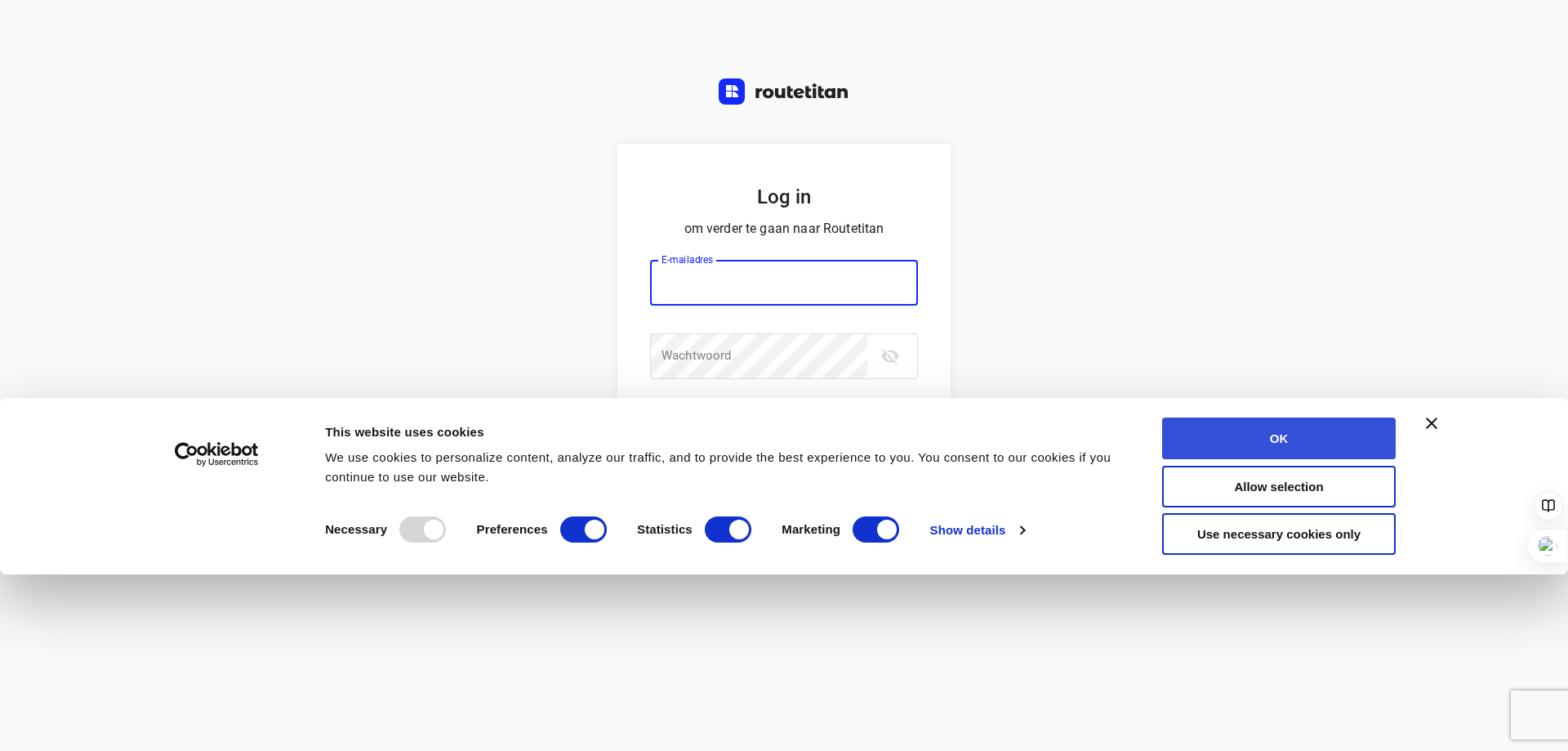
click at [1253, 443] on button "OK" at bounding box center [1278, 438] width 233 height 42
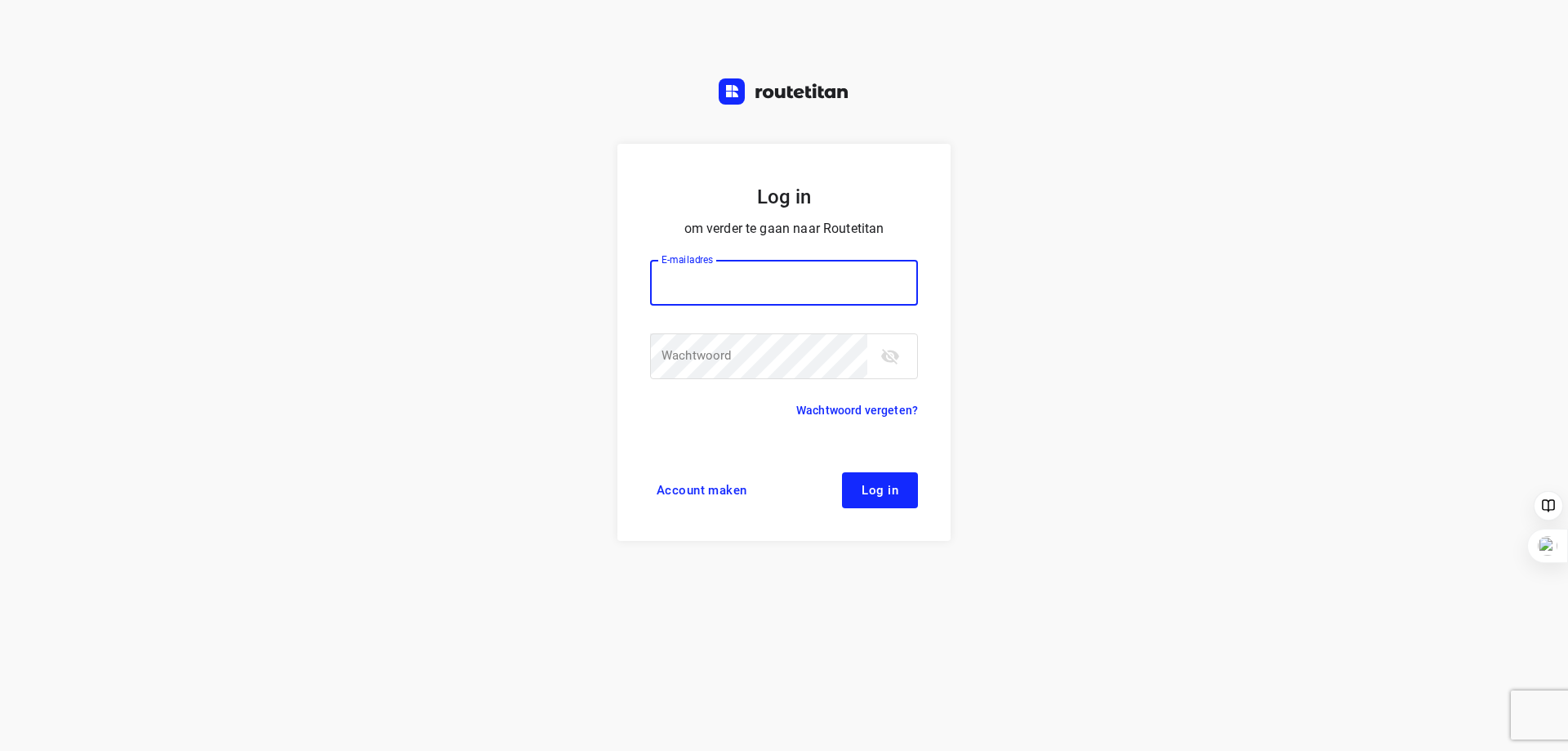
click at [681, 285] on input "email" at bounding box center [784, 282] width 268 height 46
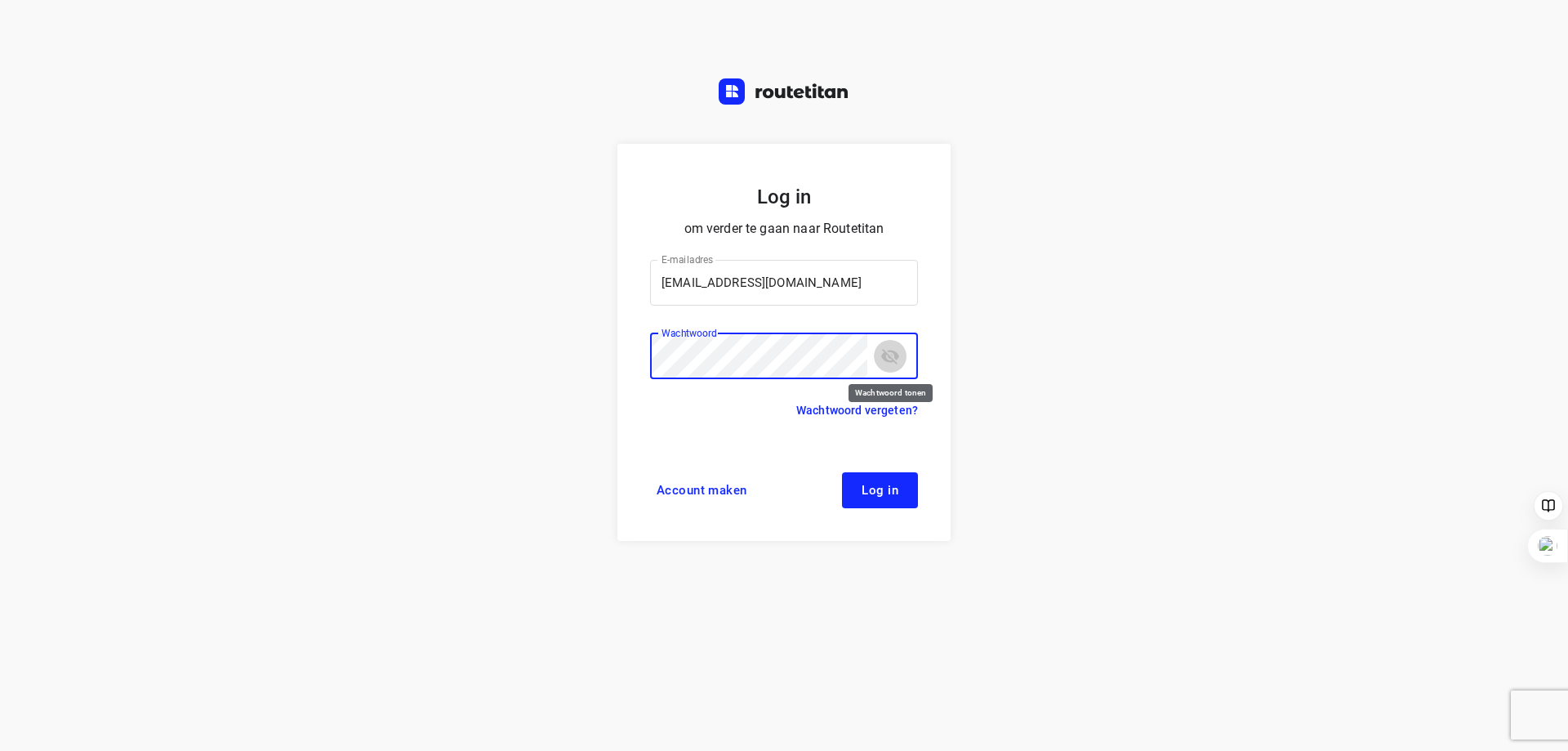
click at [890, 357] on icon "toggle password visibility" at bounding box center [890, 357] width 17 height 16
click at [890, 357] on icon "toggle password visibility" at bounding box center [890, 356] width 17 height 13
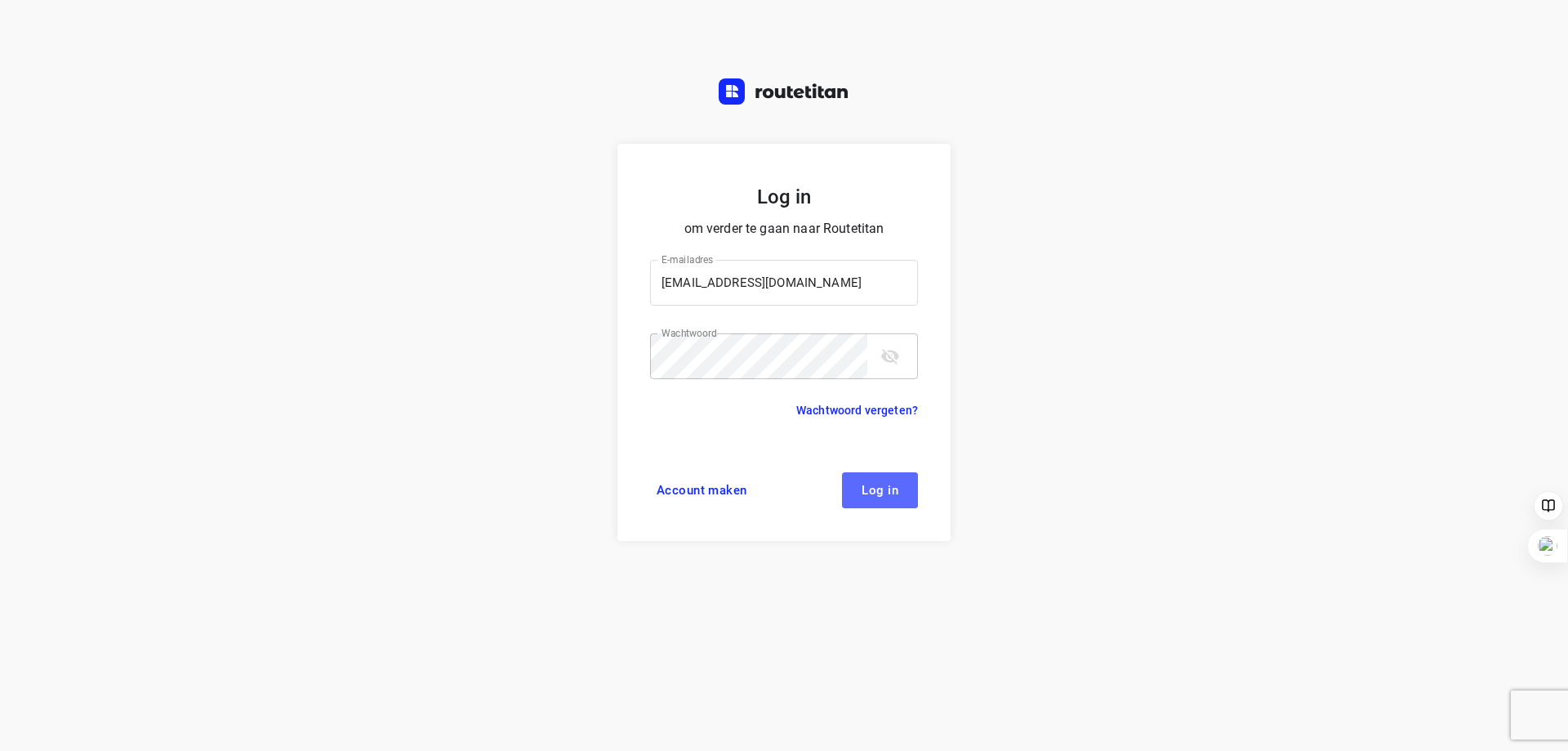
click at [876, 490] on span "Log in" at bounding box center [880, 490] width 37 height 13
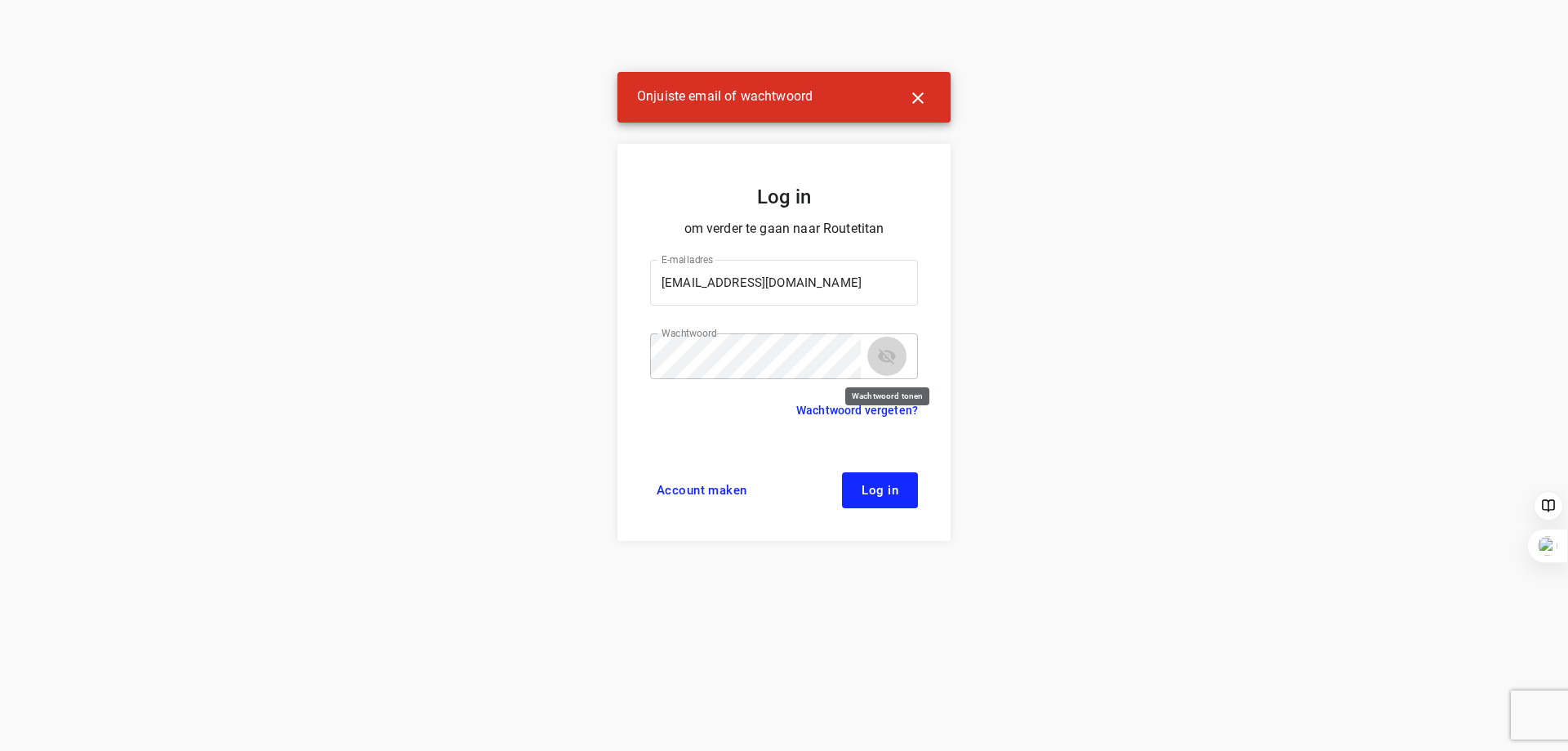
click at [891, 358] on icon "toggle password visibility" at bounding box center [887, 357] width 17 height 16
click at [869, 484] on span "Log in" at bounding box center [880, 490] width 37 height 13
click at [917, 95] on icon "button" at bounding box center [918, 98] width 19 height 19
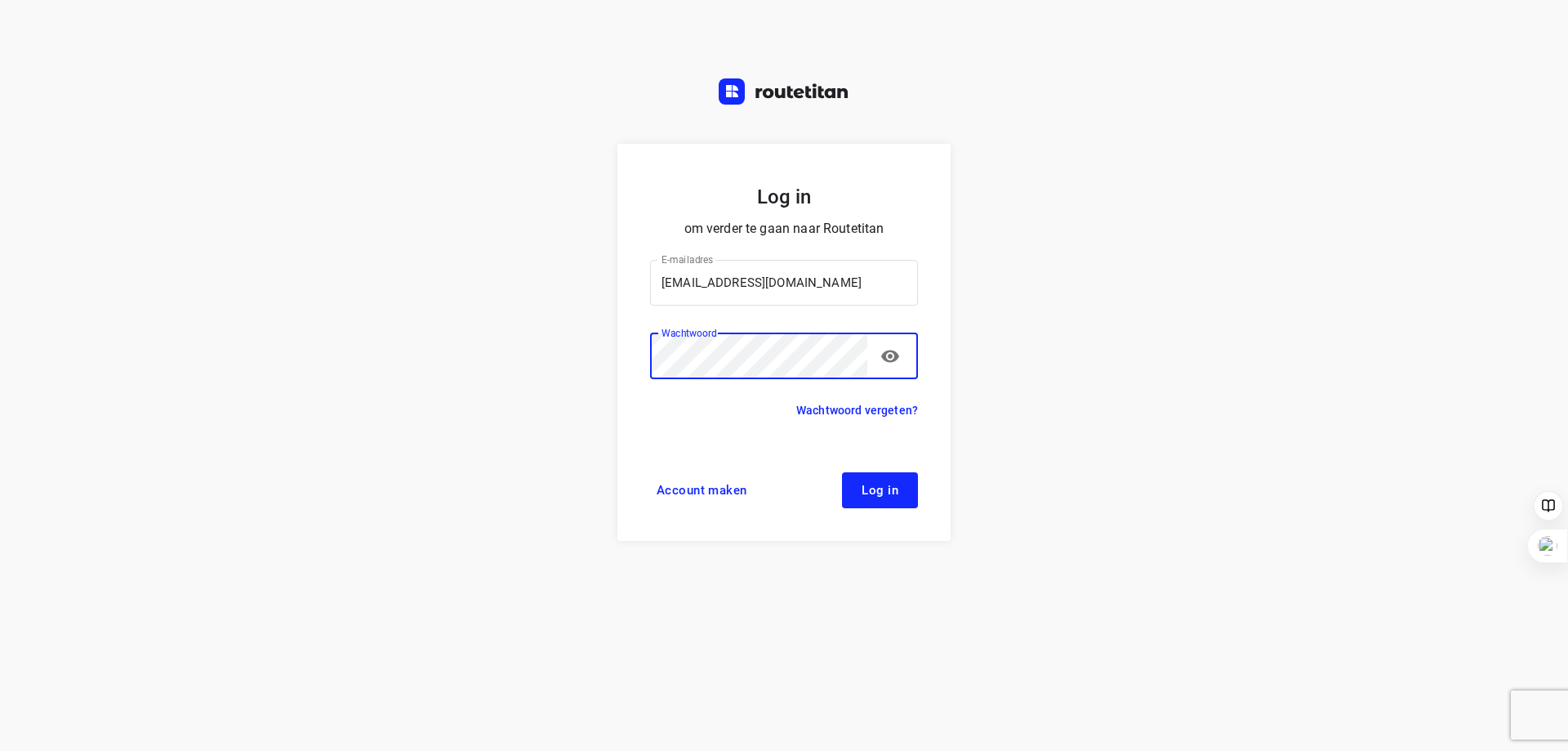
click at [889, 485] on span "Log in" at bounding box center [880, 490] width 37 height 13
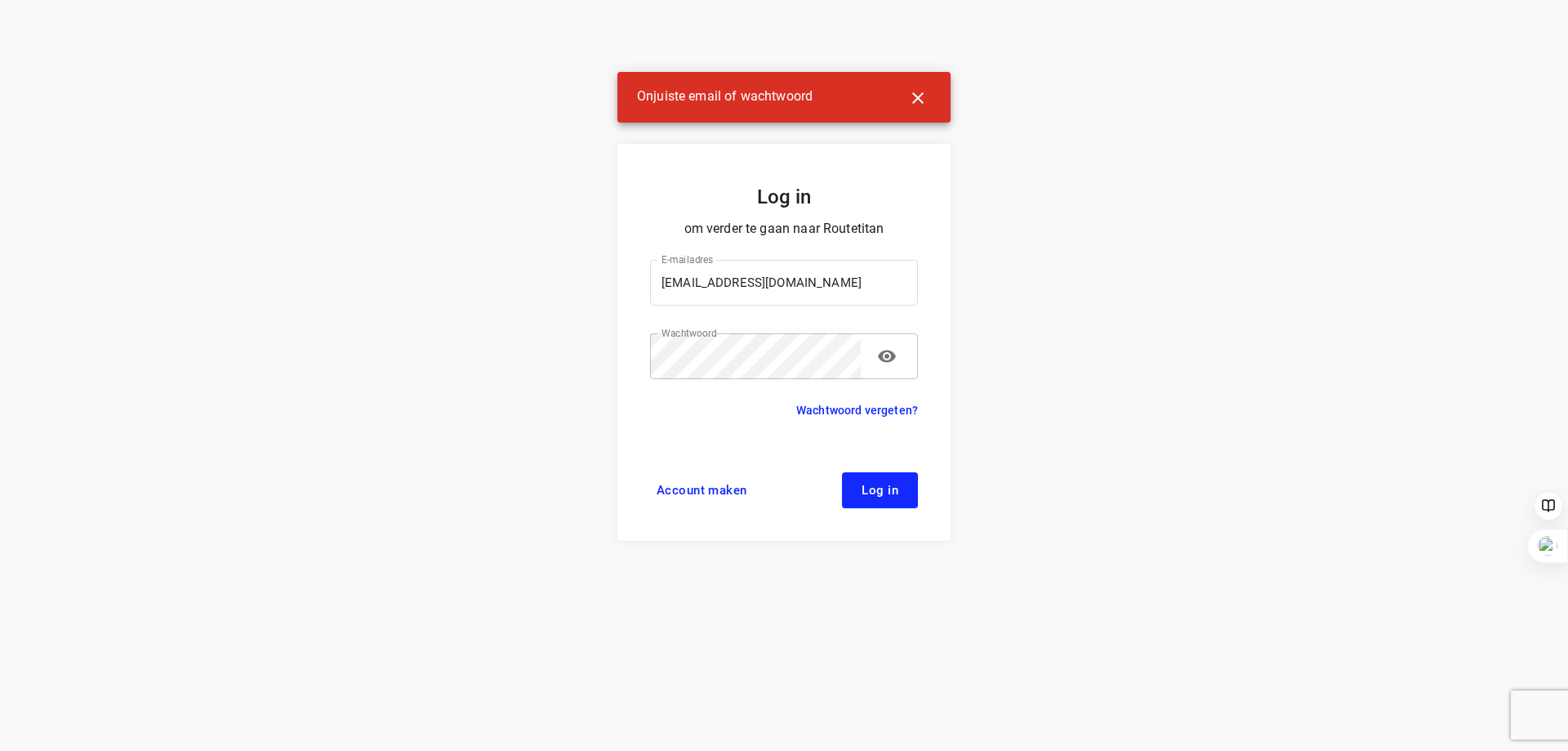
click at [917, 95] on icon "button" at bounding box center [918, 98] width 19 height 19
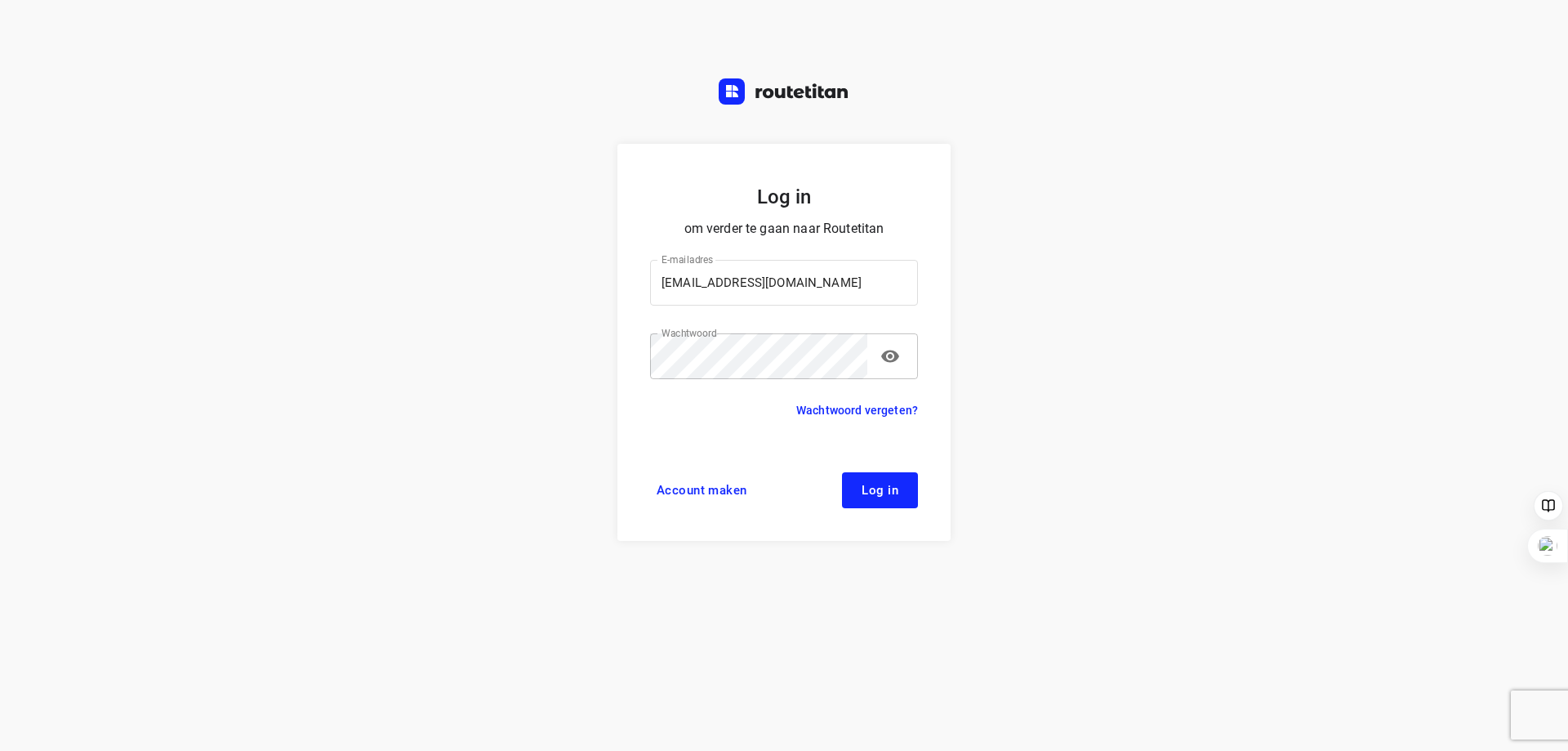
drag, startPoint x: 1125, startPoint y: 334, endPoint x: 1101, endPoint y: 325, distance: 25.6
click at [1122, 334] on div "Log in om verder te gaan naar Routetitan E-mailadres [EMAIL_ADDRESS][DOMAIN_NAM…" at bounding box center [784, 375] width 1568 height 751
drag, startPoint x: 722, startPoint y: 279, endPoint x: 562, endPoint y: 279, distance: 160.0
click at [560, 279] on div "Log in om verder te gaan naar Routetitan E-mailadres [EMAIL_ADDRESS][DOMAIN_NAM…" at bounding box center [784, 375] width 1568 height 751
paste input "94.Hans"
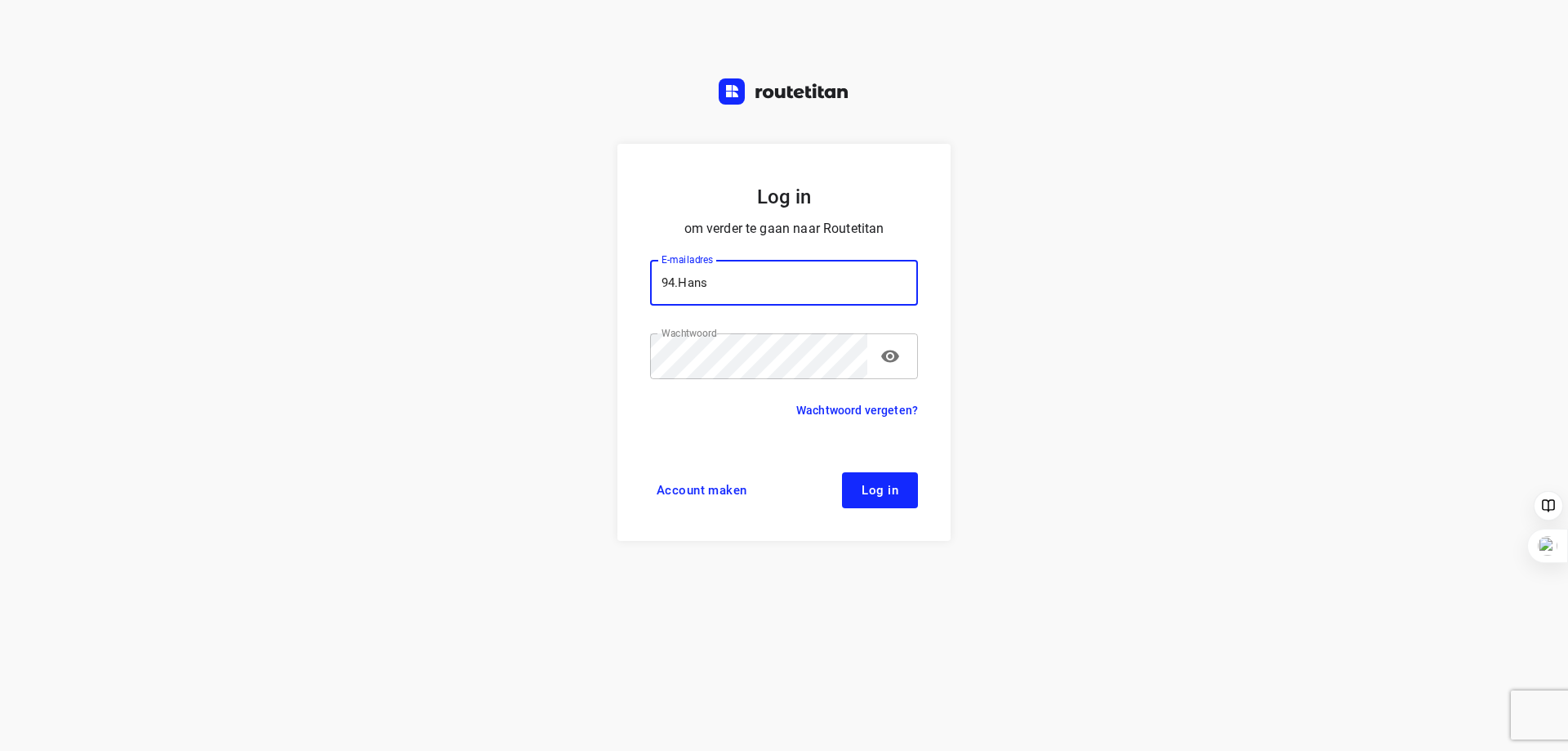
type input "94.Hans"
click at [878, 490] on span "Log in" at bounding box center [880, 490] width 37 height 13
click at [722, 281] on input "94.Hans" at bounding box center [784, 282] width 268 height 46
click at [773, 92] on img at bounding box center [784, 91] width 131 height 26
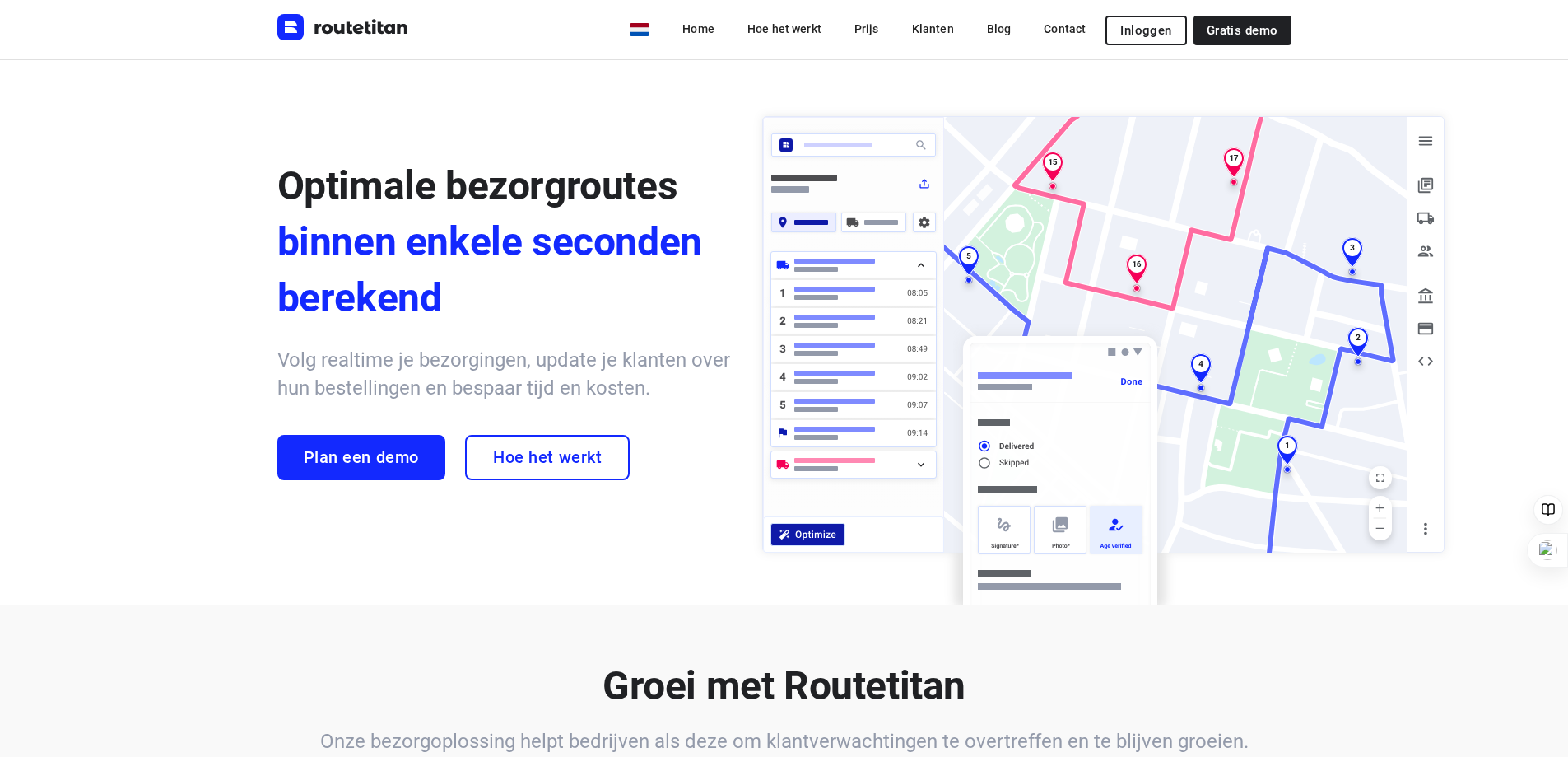
click at [1158, 27] on span "Inloggen" at bounding box center [1146, 29] width 51 height 13
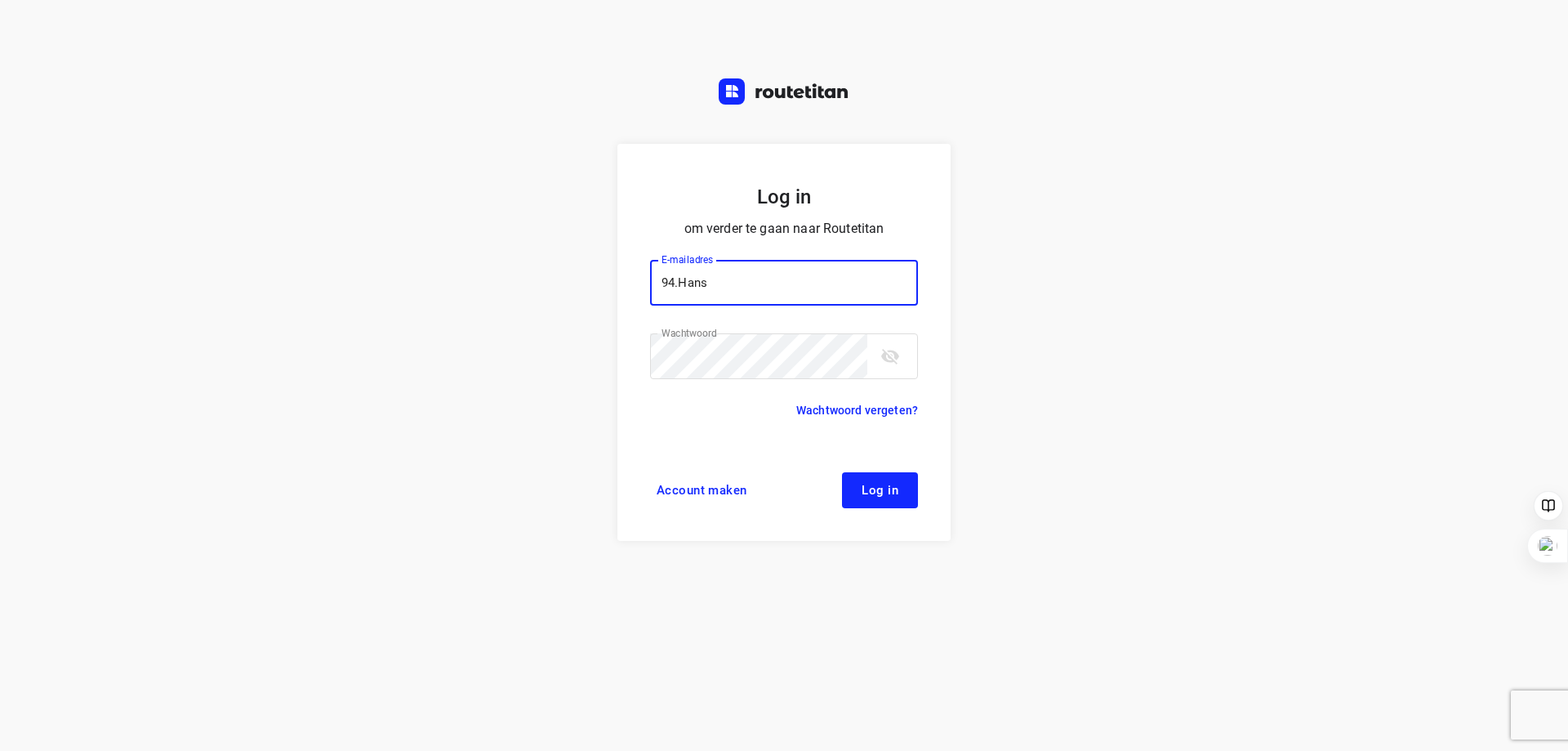
click at [882, 490] on span "Log in" at bounding box center [880, 490] width 37 height 13
drag, startPoint x: 643, startPoint y: 284, endPoint x: 632, endPoint y: 284, distance: 11.0
click at [632, 284] on form "Log in om verder te gaan naar Routetitan E-mailadres 94.Hans E-mailadres Voer e…" at bounding box center [784, 342] width 333 height 397
drag, startPoint x: 760, startPoint y: 281, endPoint x: 612, endPoint y: 271, distance: 148.3
click at [612, 271] on div "Log in om verder te gaan naar Routetitan E-mailadres 94.Hans E-mailadres Voer e…" at bounding box center [784, 375] width 1568 height 751
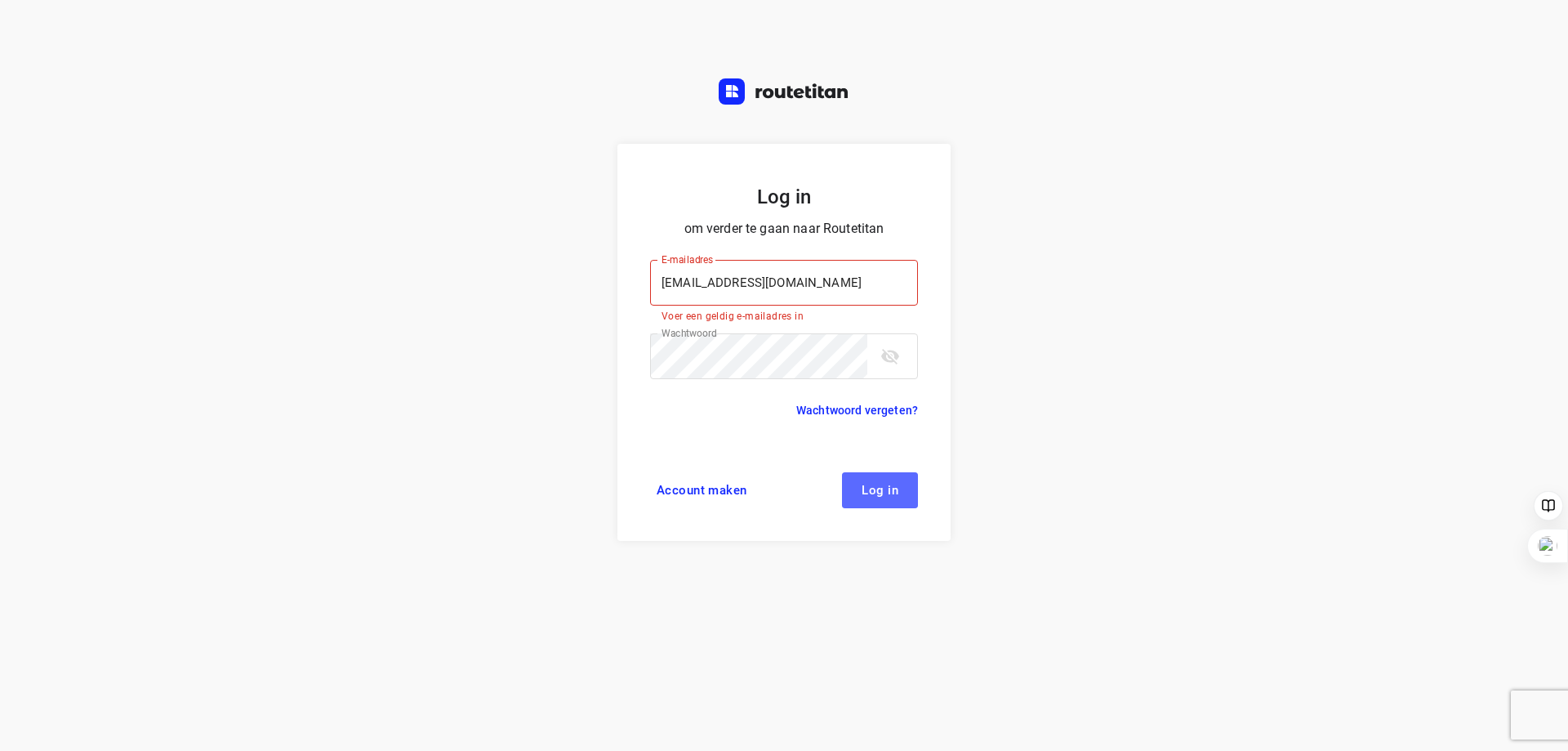
click at [902, 490] on button "Log in" at bounding box center [880, 490] width 76 height 36
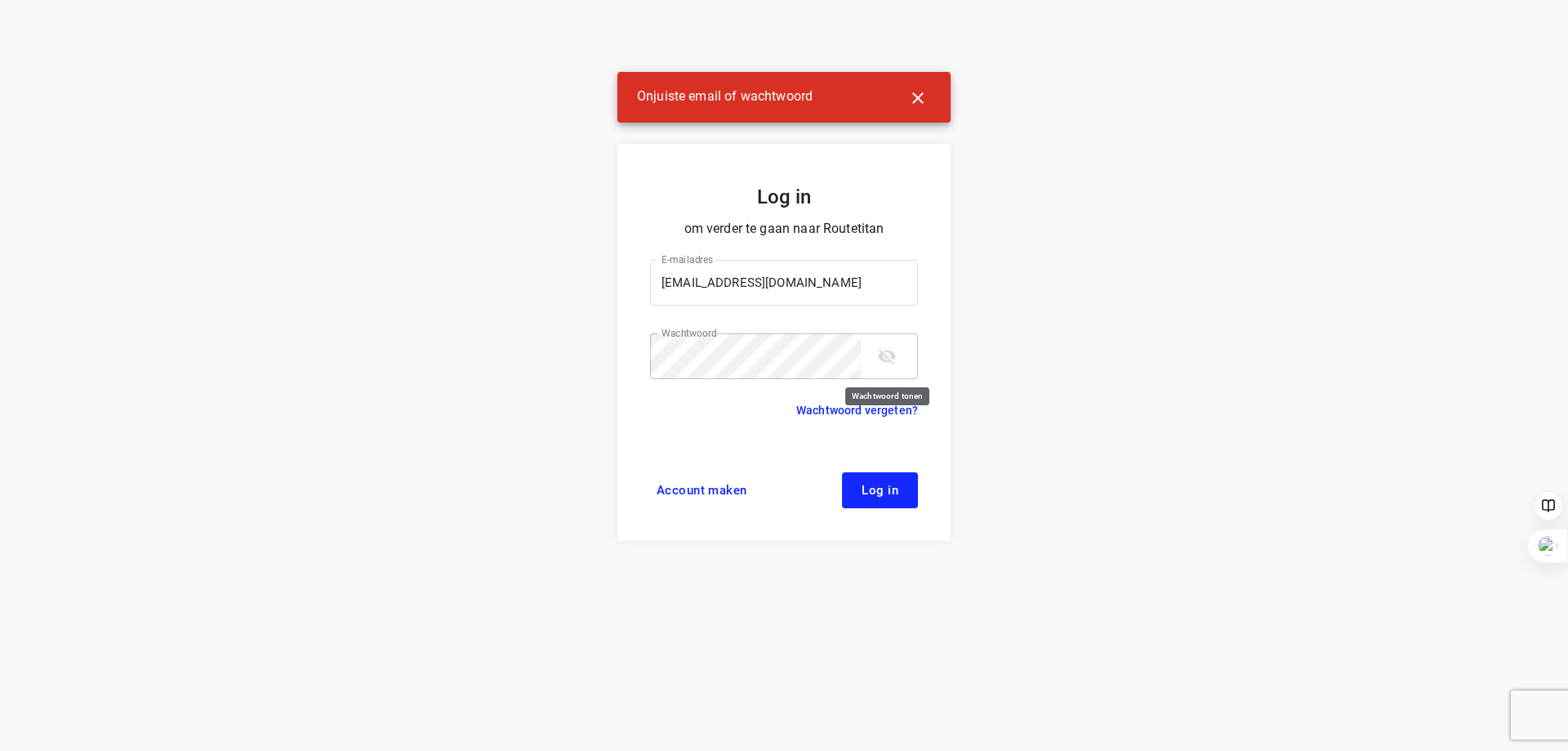
click at [886, 361] on icon "toggle password visibility" at bounding box center [887, 357] width 17 height 16
click at [1069, 248] on div "Log in om verder te gaan naar Routetitan E-mailadres [EMAIL_ADDRESS][DOMAIN_NAM…" at bounding box center [784, 375] width 1568 height 751
click at [918, 93] on icon "button" at bounding box center [918, 98] width 19 height 19
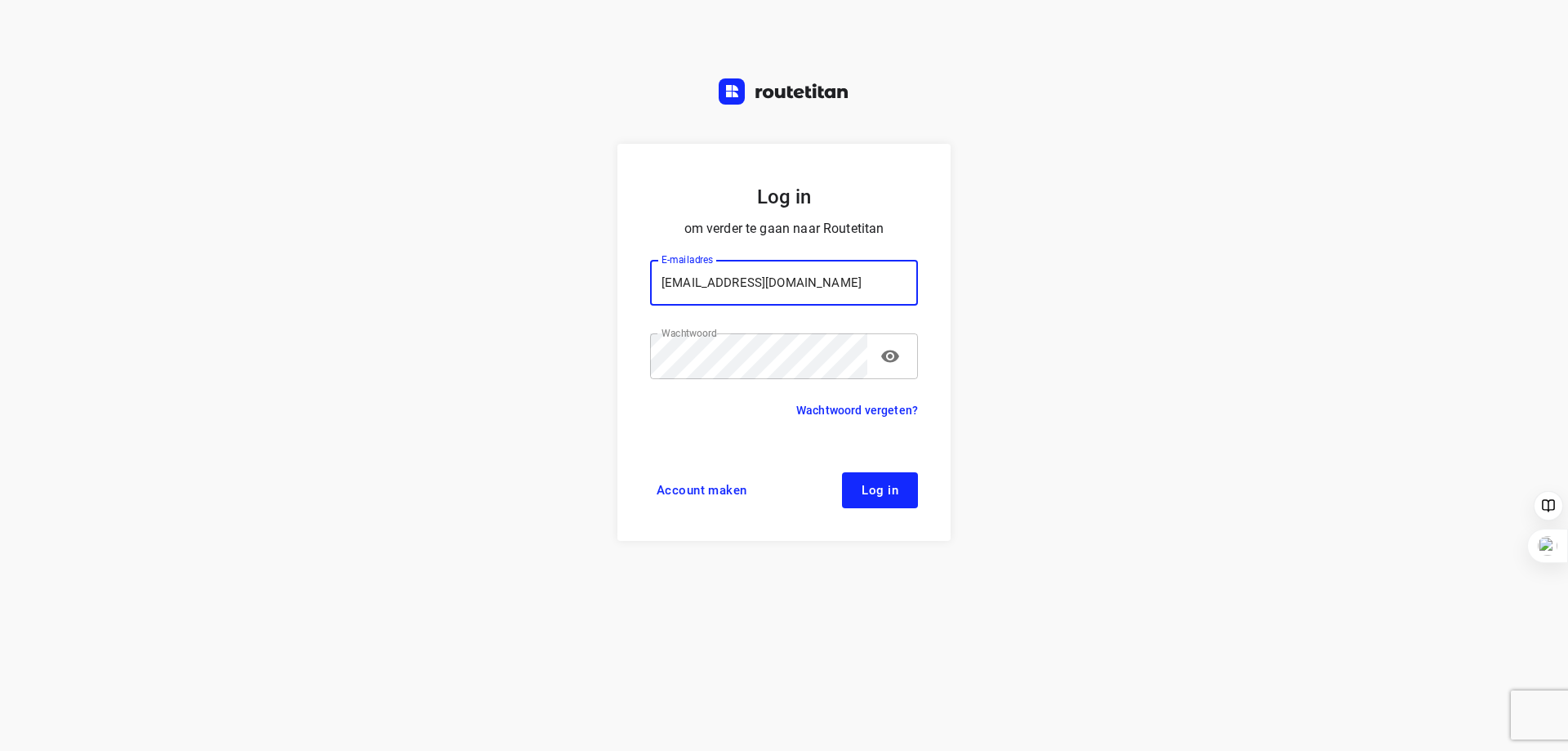
drag, startPoint x: 804, startPoint y: 285, endPoint x: 590, endPoint y: 285, distance: 214.0
click at [590, 285] on div "Log in om verder te gaan naar Routetitan E-mailadres [EMAIL_ADDRESS][DOMAIN_NAM…" at bounding box center [784, 375] width 1568 height 751
click at [882, 494] on span "Log in" at bounding box center [880, 490] width 37 height 13
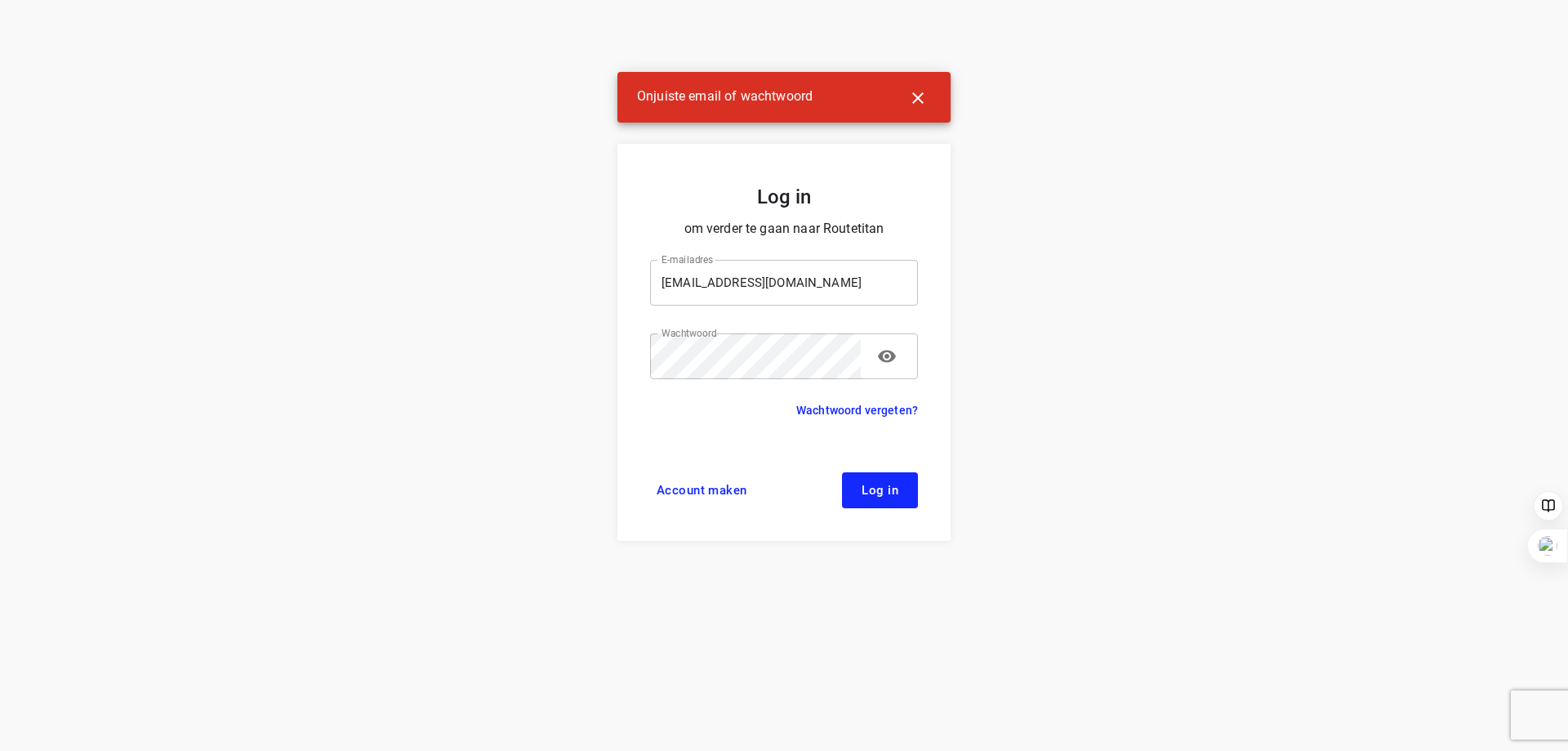
click at [707, 284] on input "[EMAIL_ADDRESS][DOMAIN_NAME]" at bounding box center [784, 282] width 268 height 46
type input "94.Hans [EMAIL_ADDRESS][DOMAIN_NAME]"
click at [880, 486] on span "Log in" at bounding box center [880, 490] width 37 height 13
click at [916, 95] on icon "button" at bounding box center [918, 98] width 19 height 19
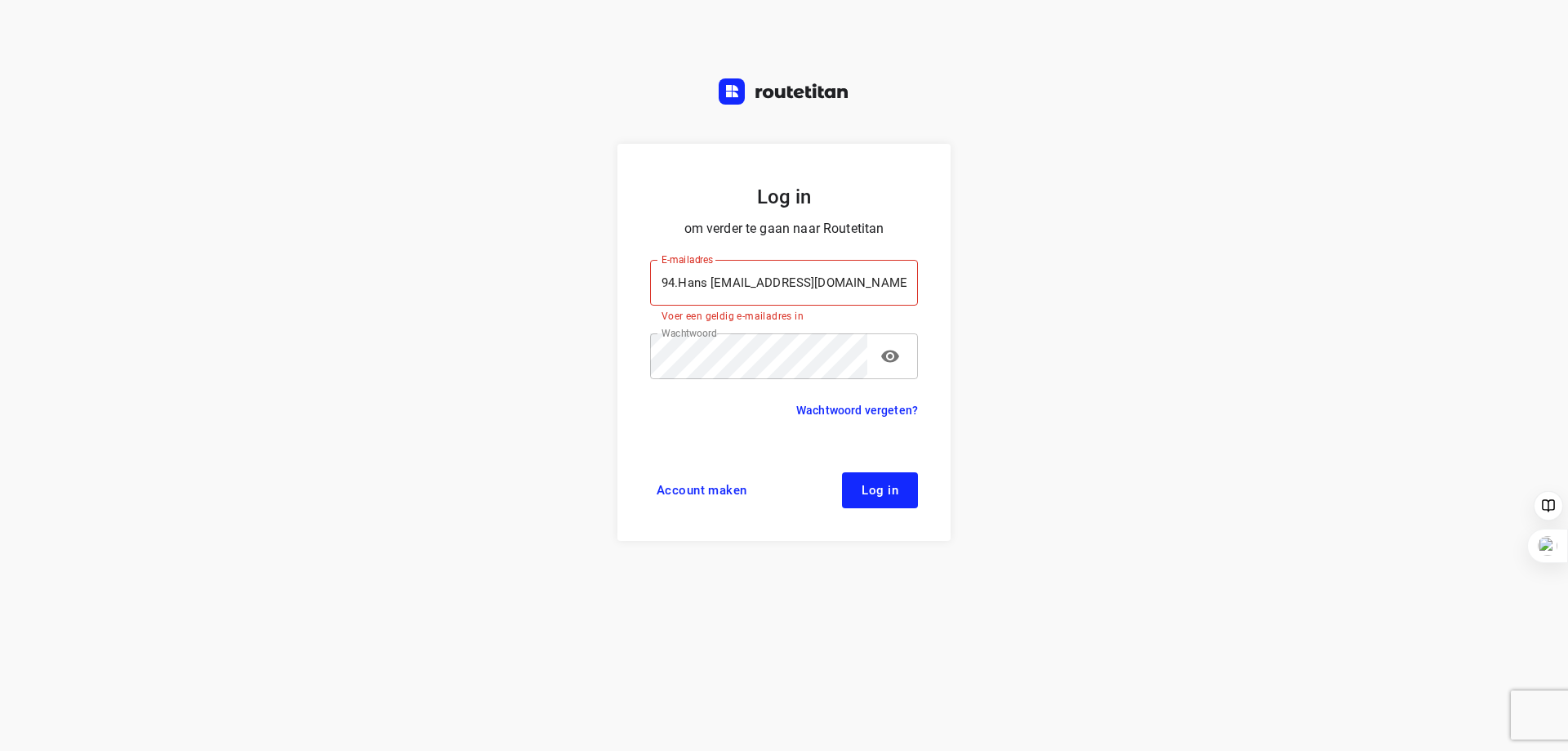
click at [1048, 308] on div "Log in om verder te gaan naar Routetitan E-mailadres 94.Hans [EMAIL_ADDRESS][DO…" at bounding box center [784, 375] width 1568 height 751
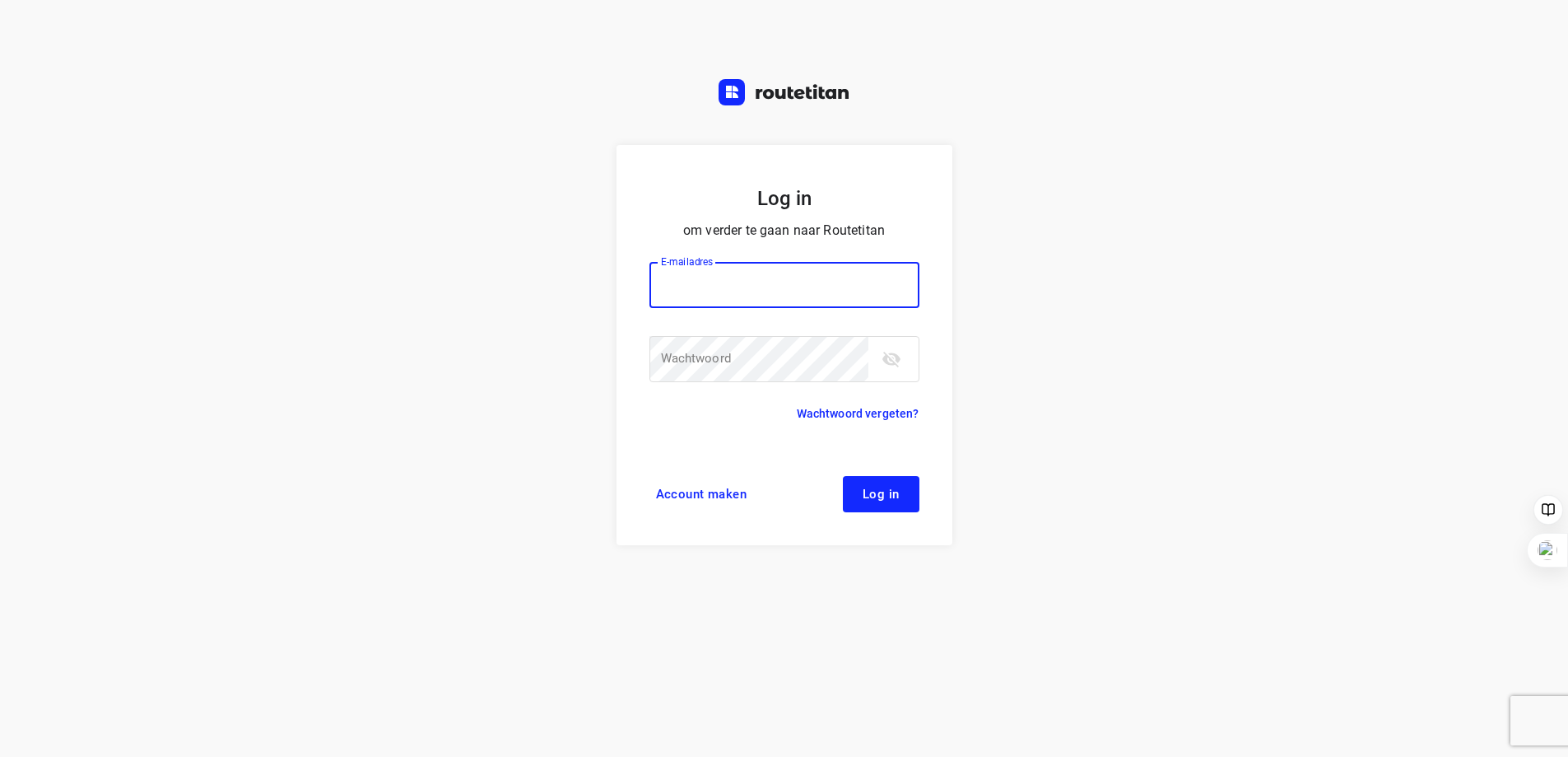
type input "94.Hans"
